Goal: Find specific page/section: Find specific page/section

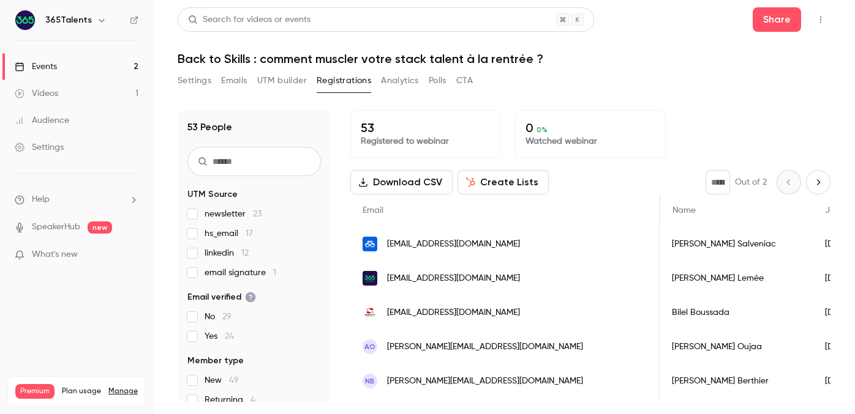
scroll to position [0, 425]
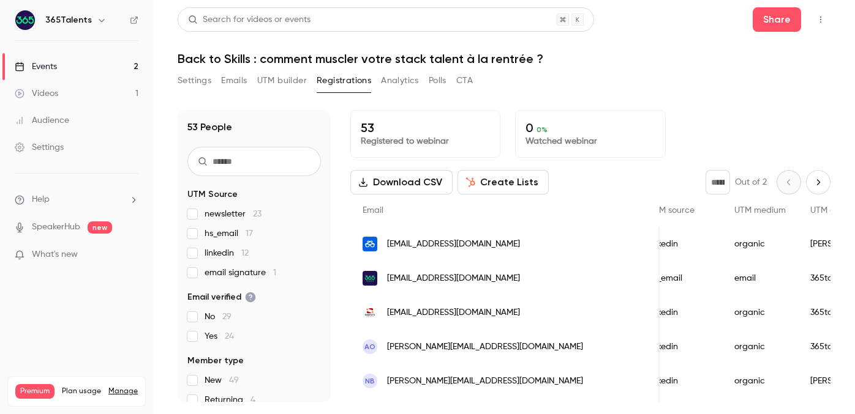
click at [108, 61] on link "Events 2" at bounding box center [76, 66] width 153 height 27
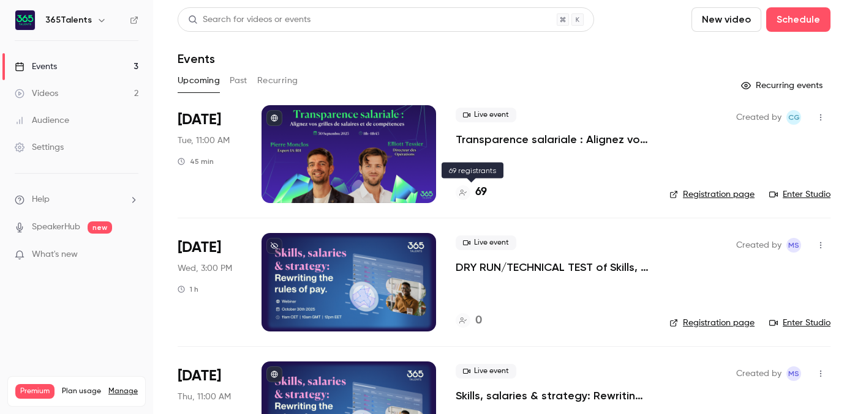
click at [476, 196] on h4 "69" at bounding box center [481, 192] width 12 height 17
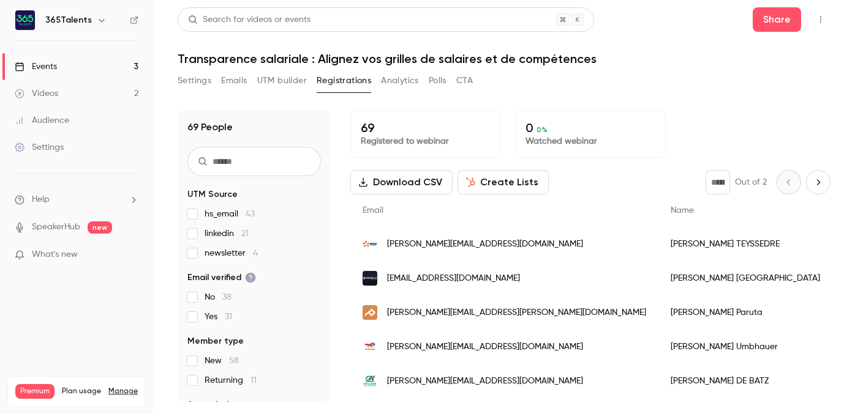
click at [86, 69] on link "Events 3" at bounding box center [76, 66] width 153 height 27
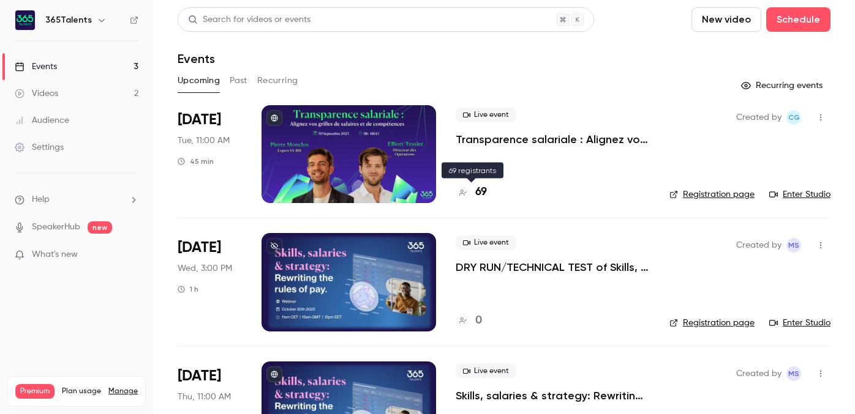
click at [479, 188] on h4 "69" at bounding box center [481, 192] width 12 height 17
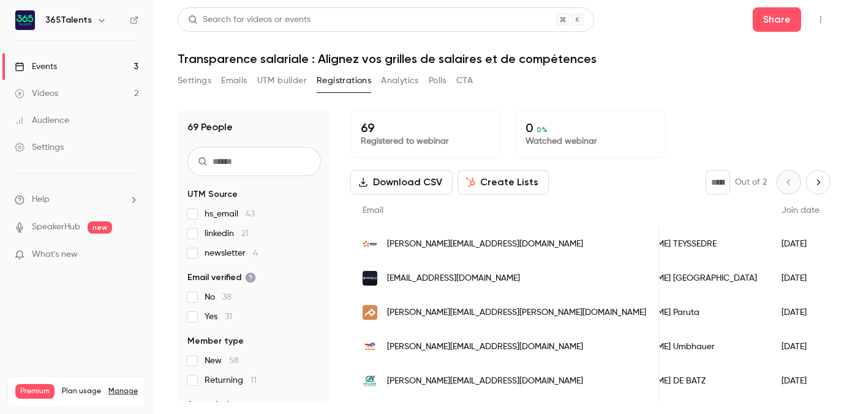
click at [114, 66] on link "Events 3" at bounding box center [76, 66] width 153 height 27
